Goal: Information Seeking & Learning: Learn about a topic

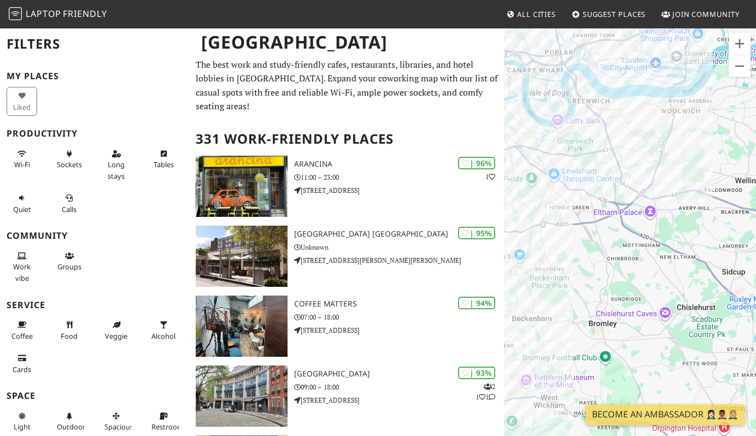
drag, startPoint x: 608, startPoint y: 214, endPoint x: 713, endPoint y: 352, distance: 173.3
click at [713, 352] on div "To navigate, press the arrow keys." at bounding box center [630, 245] width 252 height 436
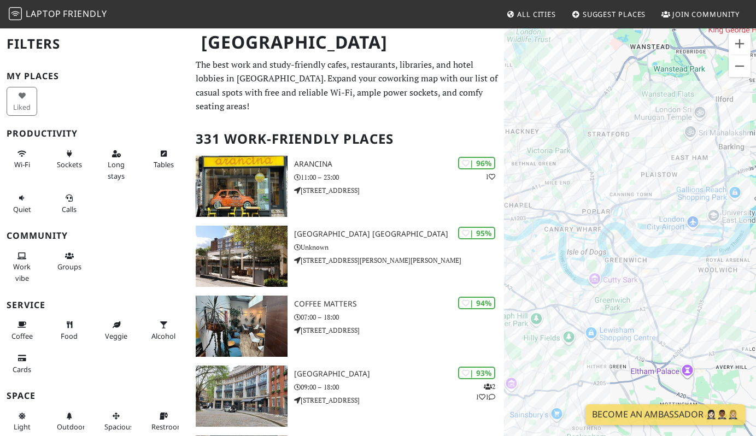
drag, startPoint x: 596, startPoint y: 148, endPoint x: 625, endPoint y: 300, distance: 154.7
click at [625, 300] on div "To navigate, press the arrow keys." at bounding box center [630, 245] width 252 height 436
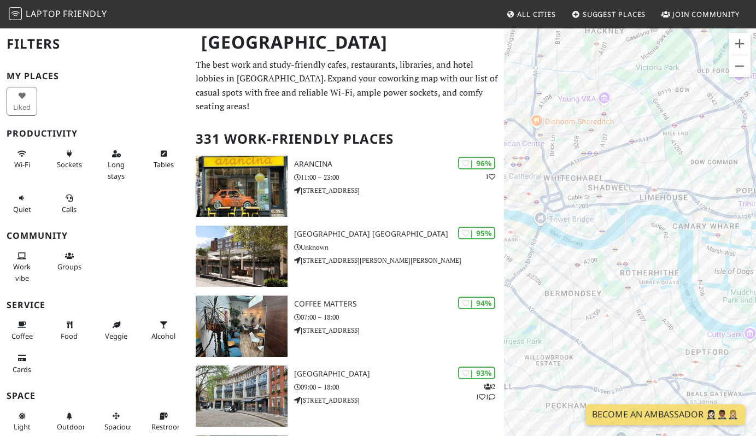
drag, startPoint x: 565, startPoint y: 254, endPoint x: 751, endPoint y: 322, distance: 198.3
click at [751, 322] on div "To navigate, press the arrow keys." at bounding box center [630, 245] width 252 height 436
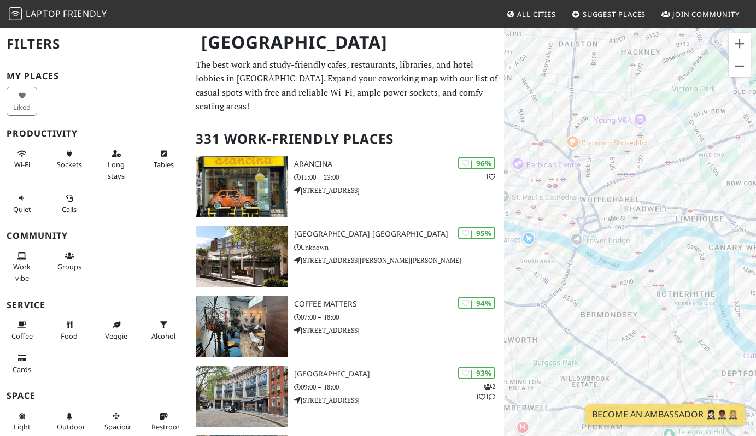
drag, startPoint x: 667, startPoint y: 245, endPoint x: 704, endPoint y: 267, distance: 43.6
click at [704, 267] on div "To navigate, press the arrow keys." at bounding box center [630, 245] width 252 height 436
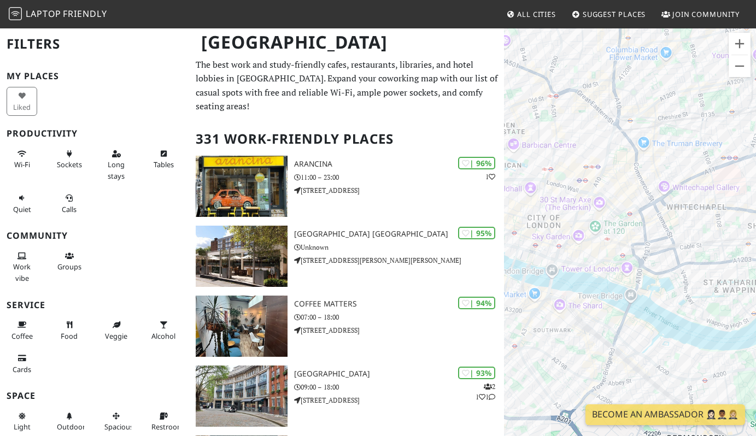
drag, startPoint x: 632, startPoint y: 213, endPoint x: 744, endPoint y: 234, distance: 114.6
click at [744, 234] on div "To navigate, press the arrow keys." at bounding box center [630, 245] width 252 height 436
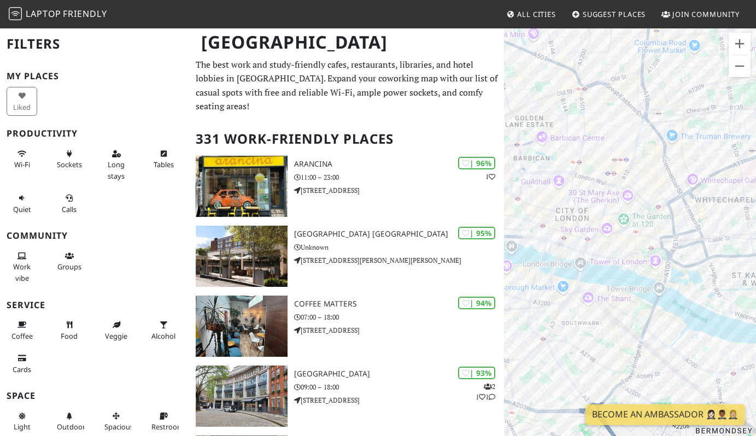
drag, startPoint x: 599, startPoint y: 252, endPoint x: 629, endPoint y: 245, distance: 30.4
click at [629, 245] on div "To navigate, press the arrow keys." at bounding box center [630, 245] width 252 height 436
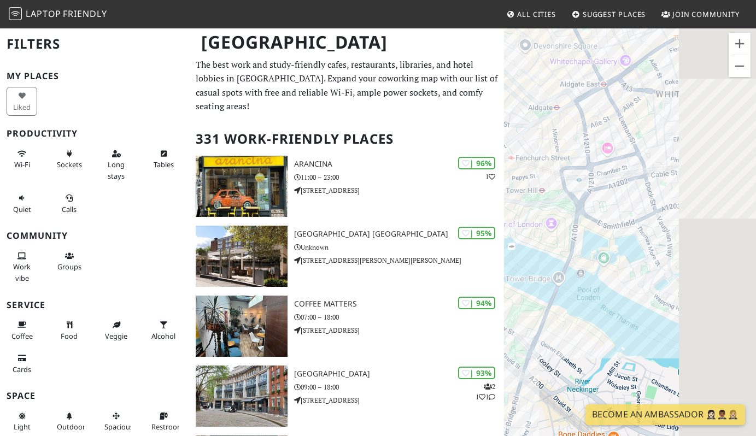
drag, startPoint x: 672, startPoint y: 266, endPoint x: 522, endPoint y: 194, distance: 165.6
click at [522, 194] on div "To navigate, press the arrow keys." at bounding box center [630, 245] width 252 height 436
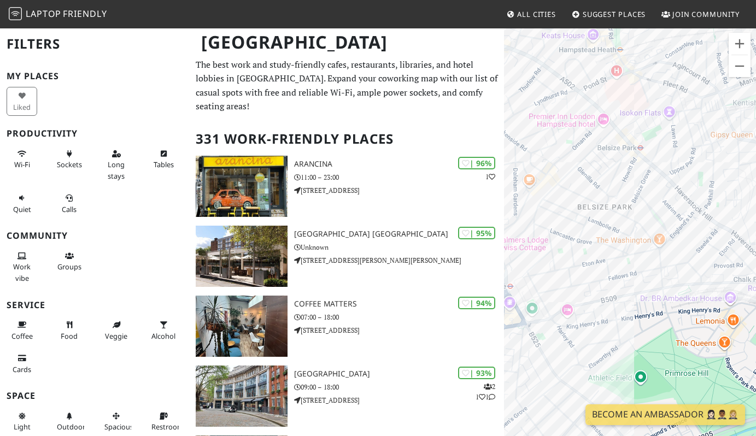
drag, startPoint x: 614, startPoint y: 255, endPoint x: 561, endPoint y: 235, distance: 57.3
click at [561, 235] on div "To navigate, press the arrow keys." at bounding box center [630, 245] width 252 height 436
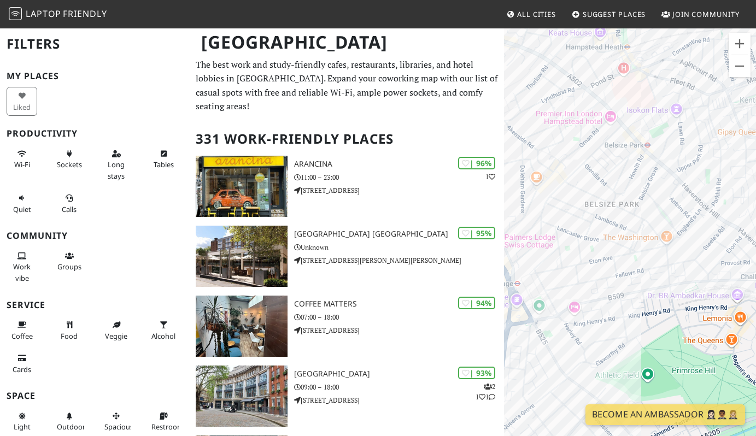
drag, startPoint x: 574, startPoint y: 228, endPoint x: 582, endPoint y: 225, distance: 8.6
click at [582, 225] on div "To navigate, press the arrow keys." at bounding box center [630, 245] width 252 height 436
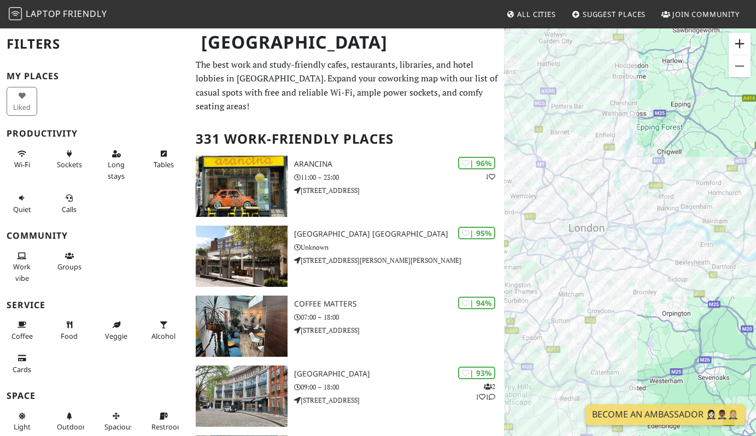
click at [735, 40] on button "Zoom in" at bounding box center [740, 44] width 22 height 22
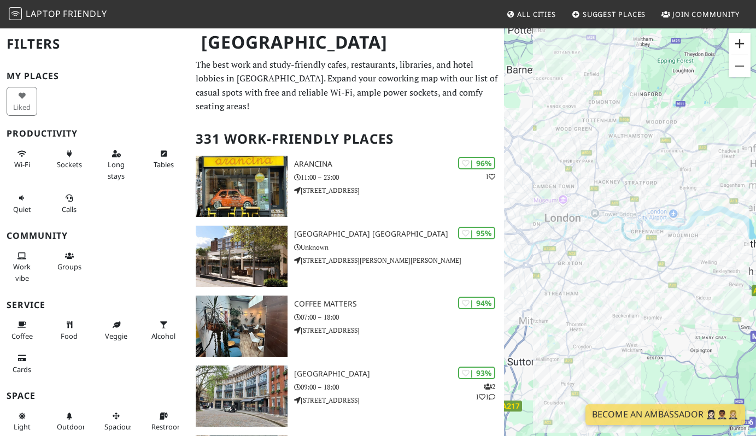
click at [735, 40] on button "Zoom in" at bounding box center [740, 44] width 22 height 22
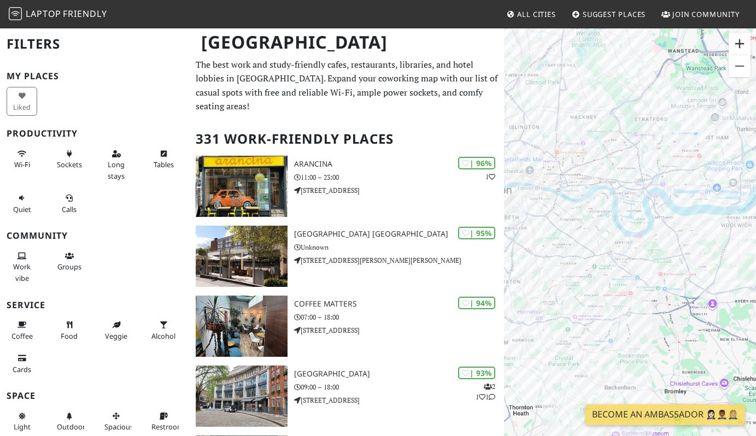
click at [735, 40] on button "Zoom in" at bounding box center [740, 44] width 22 height 22
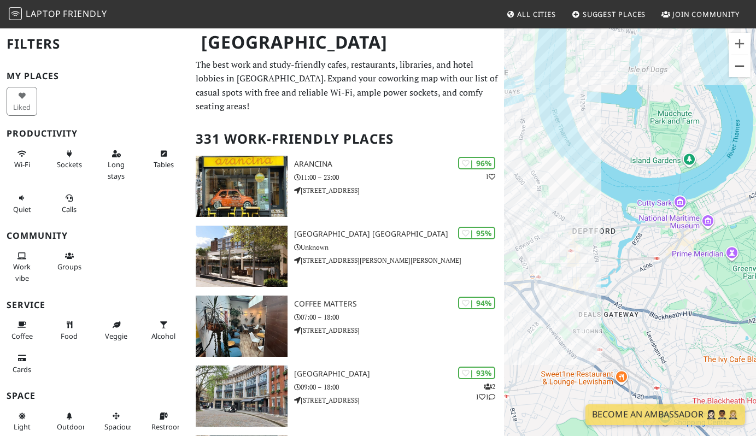
click at [741, 67] on button "Zoom out" at bounding box center [740, 66] width 22 height 22
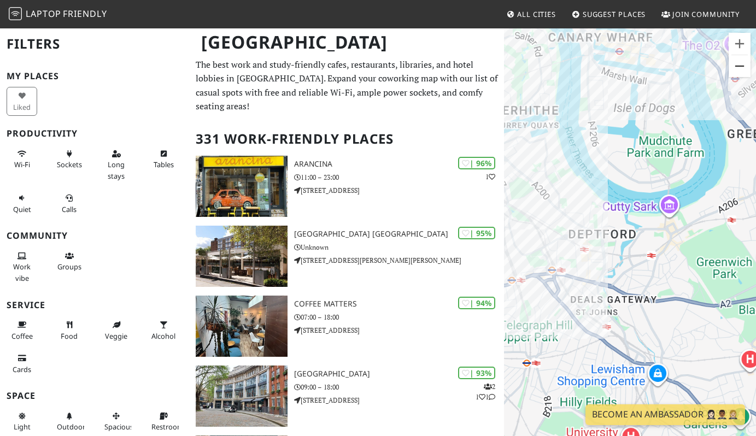
click at [741, 67] on button "Zoom out" at bounding box center [740, 66] width 22 height 22
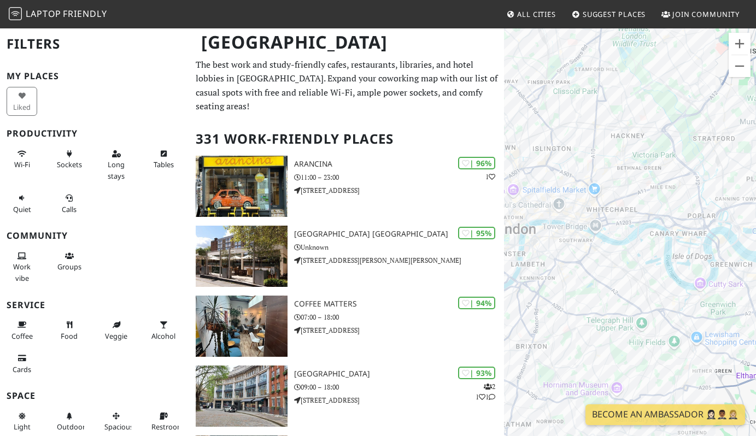
drag, startPoint x: 649, startPoint y: 127, endPoint x: 708, endPoint y: 184, distance: 81.6
click at [708, 184] on div "To navigate, press the arrow keys." at bounding box center [630, 245] width 252 height 436
click at [739, 49] on button "Zoom in" at bounding box center [740, 44] width 22 height 22
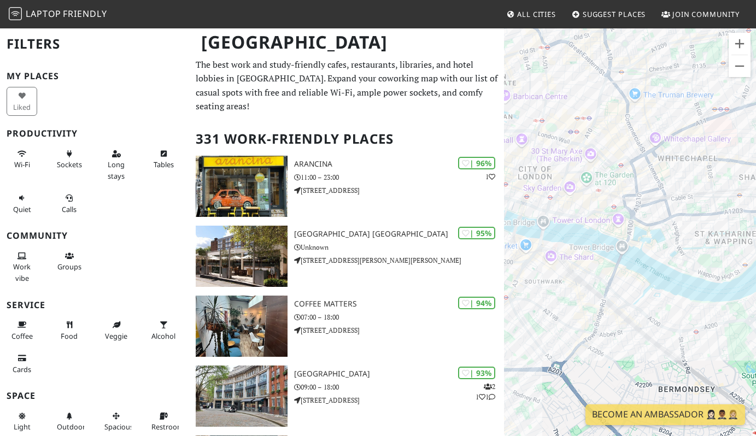
drag, startPoint x: 574, startPoint y: 170, endPoint x: 709, endPoint y: 228, distance: 146.5
click at [709, 228] on div "To navigate, press the arrow keys." at bounding box center [630, 245] width 252 height 436
click at [737, 47] on button "Zoom in" at bounding box center [740, 44] width 22 height 22
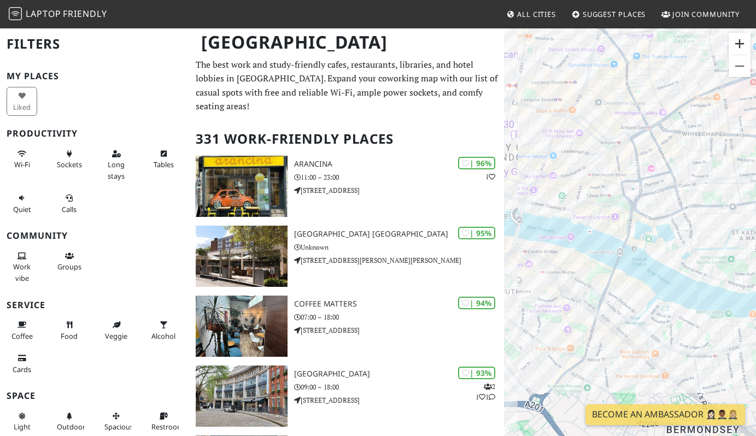
click at [737, 47] on button "Zoom in" at bounding box center [740, 44] width 22 height 22
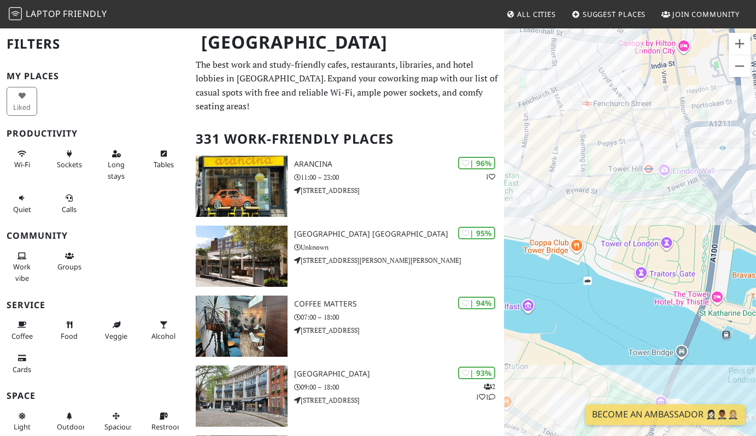
drag, startPoint x: 624, startPoint y: 168, endPoint x: 709, endPoint y: 249, distance: 117.6
click at [709, 249] on div "To navigate, press the arrow keys." at bounding box center [630, 245] width 252 height 436
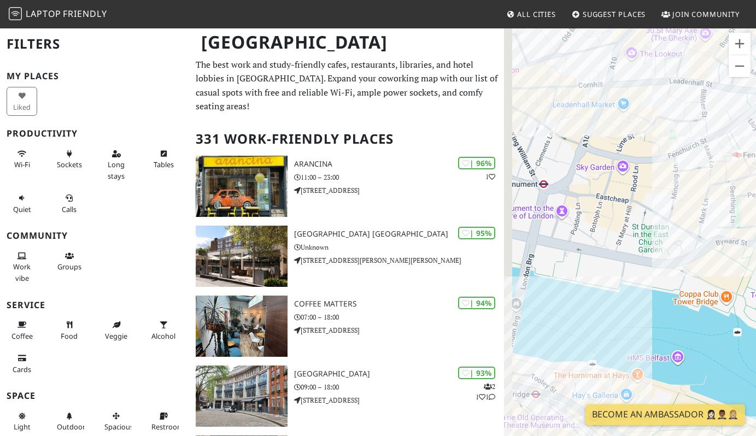
drag, startPoint x: 601, startPoint y: 191, endPoint x: 751, endPoint y: 242, distance: 159.5
click at [751, 242] on div "To navigate, press the arrow keys." at bounding box center [630, 245] width 252 height 436
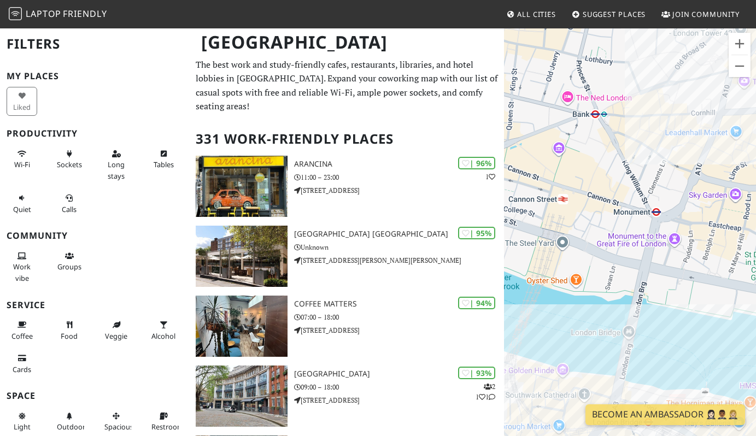
drag, startPoint x: 667, startPoint y: 240, endPoint x: 782, endPoint y: 269, distance: 117.8
click at [756, 269] on html "Laptop Friendly All Cities Suggest Places Join Community London Filters My Plac…" at bounding box center [378, 218] width 756 height 436
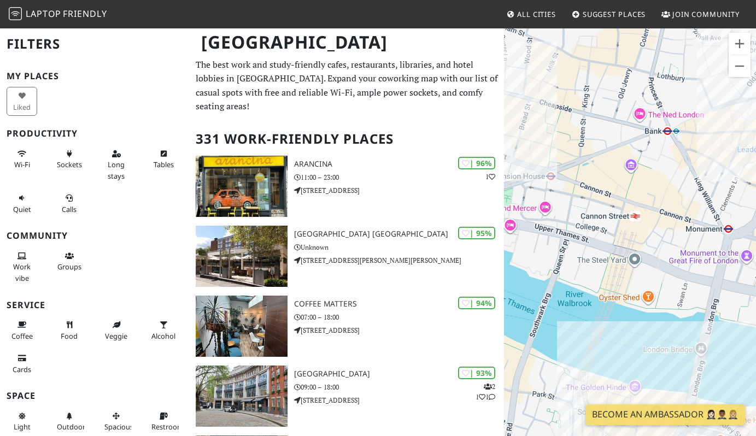
drag, startPoint x: 669, startPoint y: 230, endPoint x: 743, endPoint y: 247, distance: 75.8
click at [743, 247] on div "To navigate, press the arrow keys." at bounding box center [630, 245] width 252 height 436
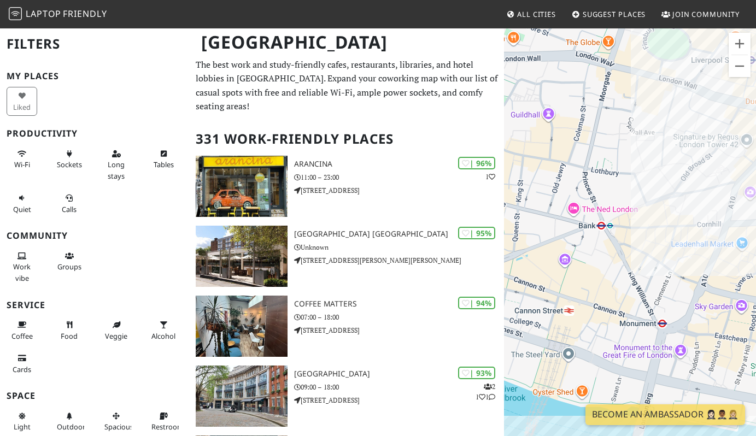
drag, startPoint x: 645, startPoint y: 226, endPoint x: 580, endPoint y: 323, distance: 115.9
click at [580, 323] on div "To navigate, press the arrow keys." at bounding box center [630, 245] width 252 height 436
click at [667, 175] on div "To navigate, press the arrow keys. Brasserie Blanc - Threadneedle Street" at bounding box center [630, 245] width 252 height 436
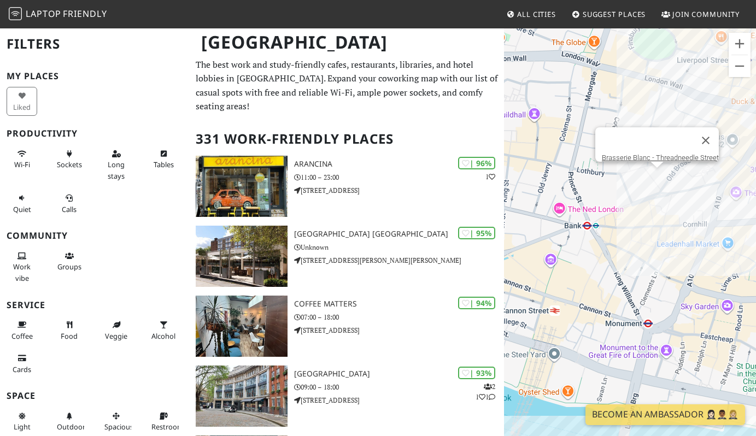
click at [660, 173] on div "To navigate, press the arrow keys. Brasserie Blanc - Threadneedle Street" at bounding box center [630, 245] width 252 height 436
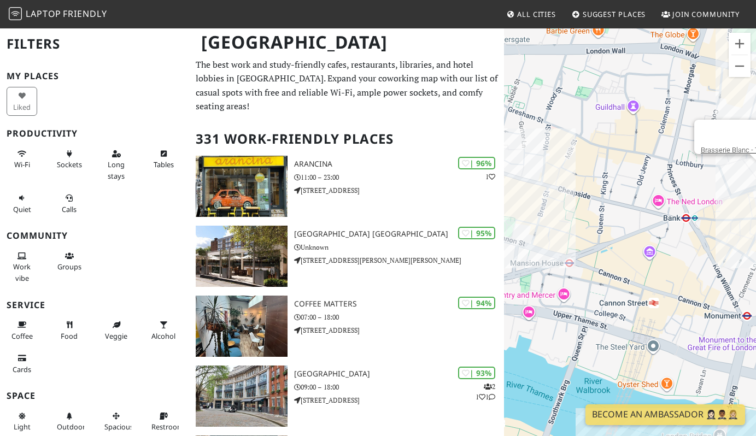
drag, startPoint x: 584, startPoint y: 246, endPoint x: 684, endPoint y: 237, distance: 100.4
click at [684, 237] on div "To navigate, press the arrow keys. Brasserie Blanc - Threadneedle Street" at bounding box center [630, 245] width 252 height 436
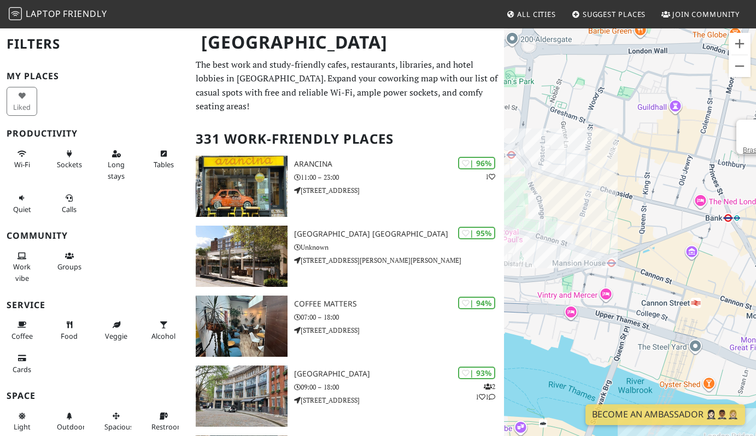
click at [521, 180] on div "To navigate, press the arrow keys. Brasserie Blanc - Threadneedle Street" at bounding box center [630, 245] width 252 height 436
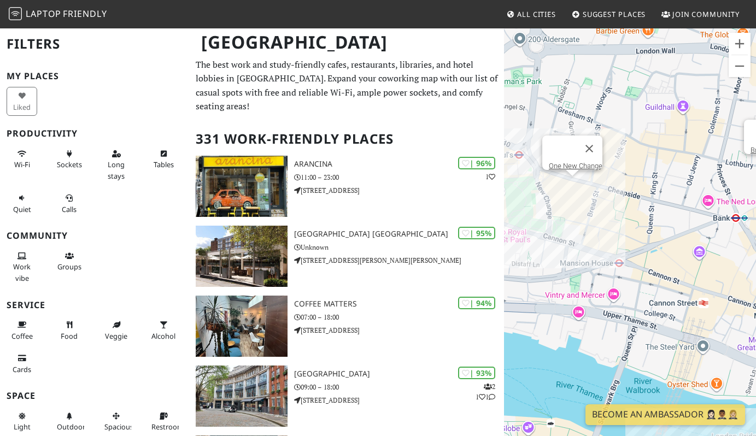
click at [573, 185] on div "To navigate, press the arrow keys. Brasserie Blanc - Threadneedle Street One Ne…" at bounding box center [630, 245] width 252 height 436
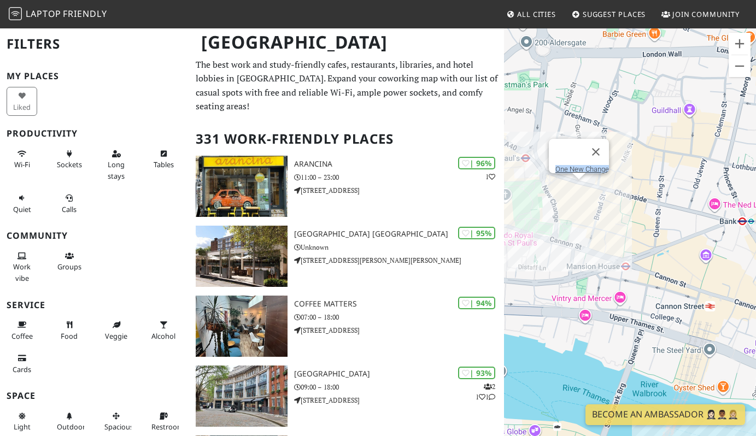
drag, startPoint x: 615, startPoint y: 222, endPoint x: 677, endPoint y: 223, distance: 61.8
click at [677, 223] on div "To navigate, press the arrow keys. One New Change" at bounding box center [630, 245] width 252 height 436
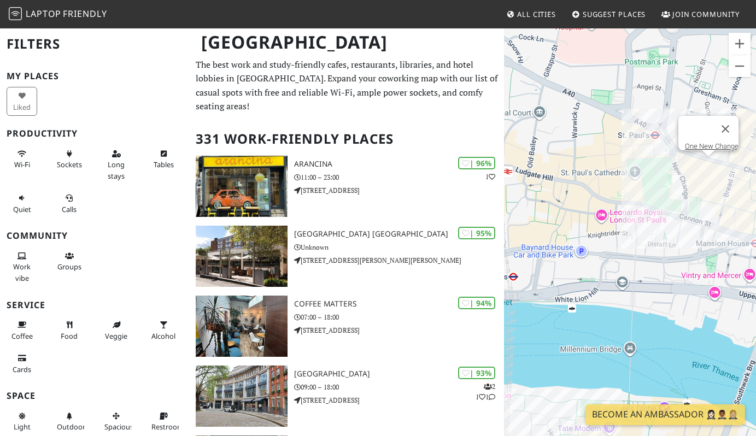
drag, startPoint x: 634, startPoint y: 225, endPoint x: 767, endPoint y: 201, distance: 134.5
click at [756, 201] on html "Laptop Friendly All Cities Suggest Places Join Community London Filters My Plac…" at bounding box center [378, 218] width 756 height 436
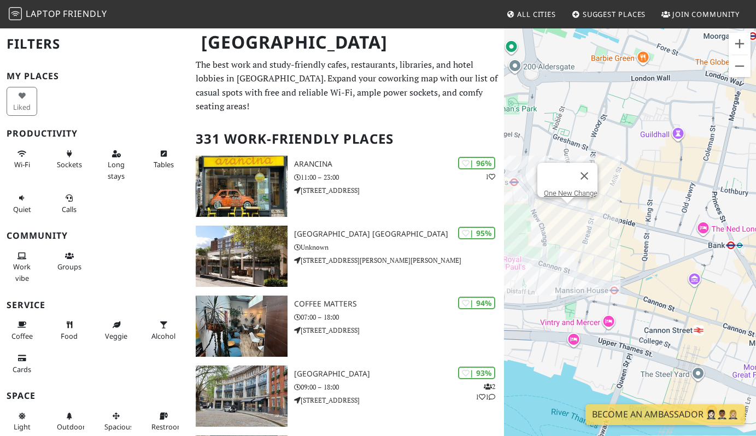
drag, startPoint x: 729, startPoint y: 204, endPoint x: 571, endPoint y: 255, distance: 165.7
click at [571, 255] on div "To navigate, press the arrow keys. One New Change" at bounding box center [630, 245] width 252 height 436
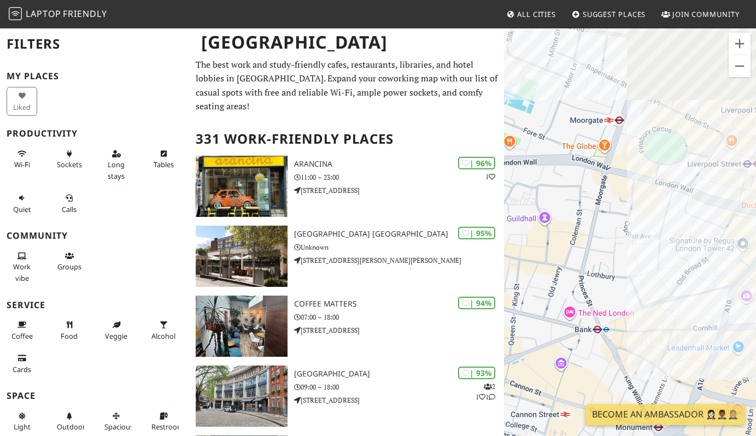
drag, startPoint x: 708, startPoint y: 221, endPoint x: 584, endPoint y: 304, distance: 149.1
click at [584, 304] on div "To navigate, press the arrow keys. One New Change" at bounding box center [630, 245] width 252 height 436
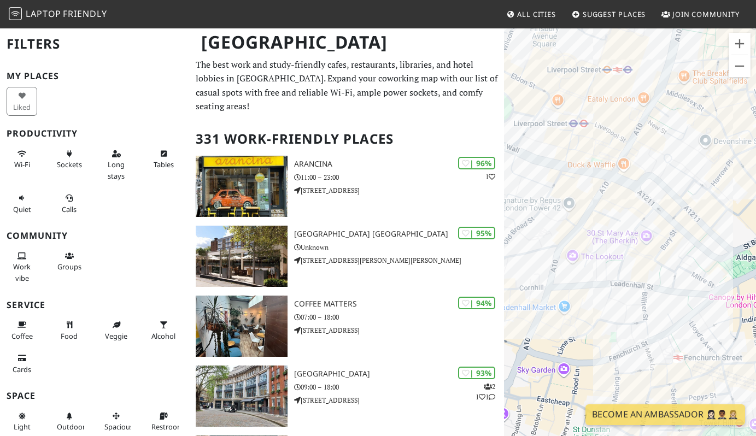
drag, startPoint x: 631, startPoint y: 202, endPoint x: 445, endPoint y: 130, distance: 199.7
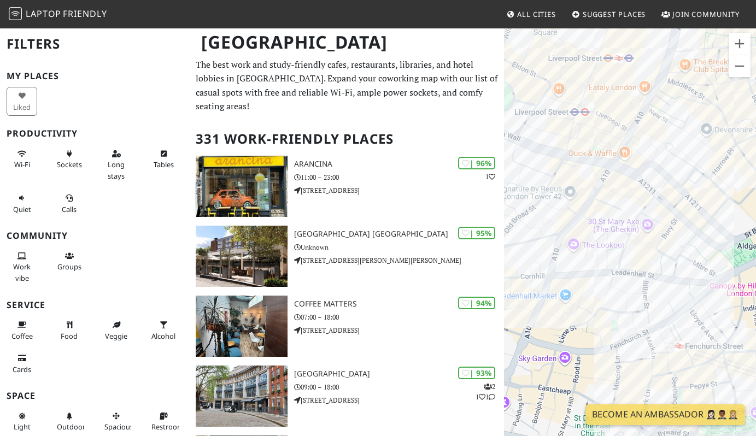
drag, startPoint x: 599, startPoint y: 242, endPoint x: 600, endPoint y: 229, distance: 12.6
click at [600, 229] on div "To navigate, press the arrow keys. One New Change" at bounding box center [630, 245] width 252 height 436
click at [601, 226] on link "Black Sheep Coffee & Cocktails" at bounding box center [600, 230] width 96 height 8
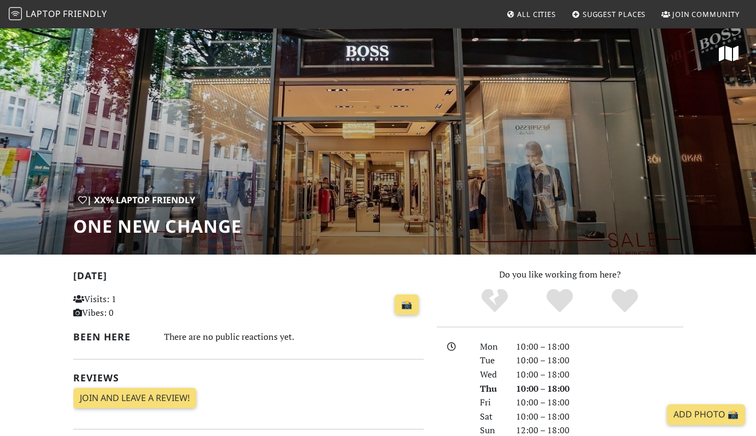
click at [396, 123] on div "| XX% Laptop Friendly One New Change" at bounding box center [378, 141] width 756 height 228
click at [207, 228] on h1 "One New Change" at bounding box center [157, 226] width 168 height 21
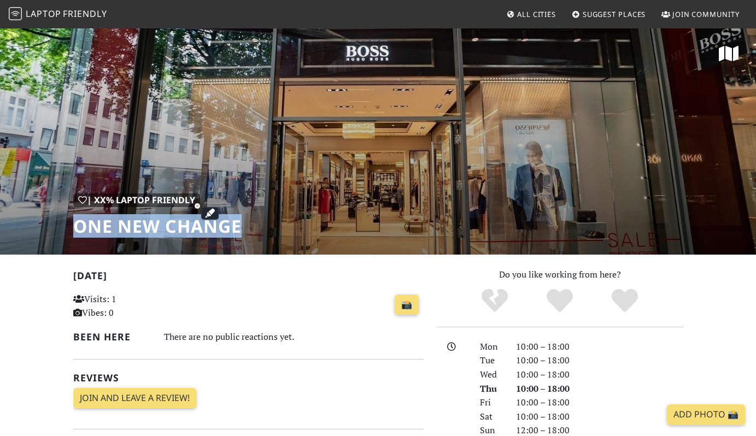
click at [207, 228] on h1 "One New Change" at bounding box center [157, 226] width 168 height 21
copy div "One New Change"
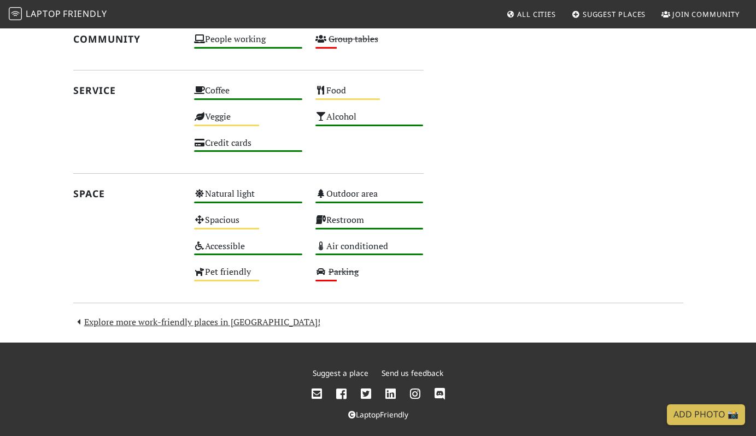
scroll to position [532, 0]
